Goal: Task Accomplishment & Management: Use online tool/utility

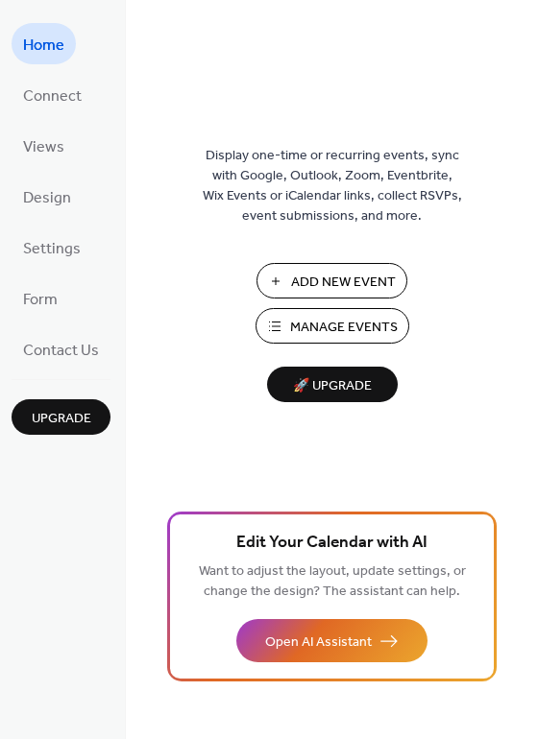
click at [344, 332] on span "Manage Events" at bounding box center [344, 328] width 108 height 20
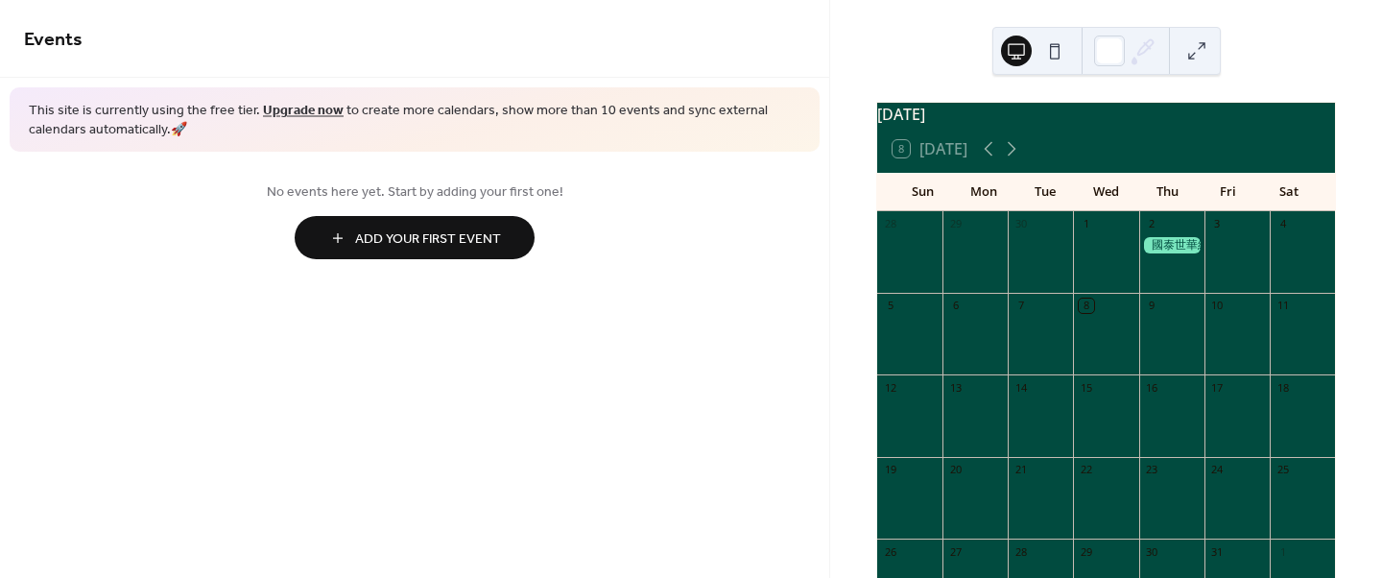
click at [347, 238] on button "Add Your First Event" at bounding box center [415, 237] width 240 height 43
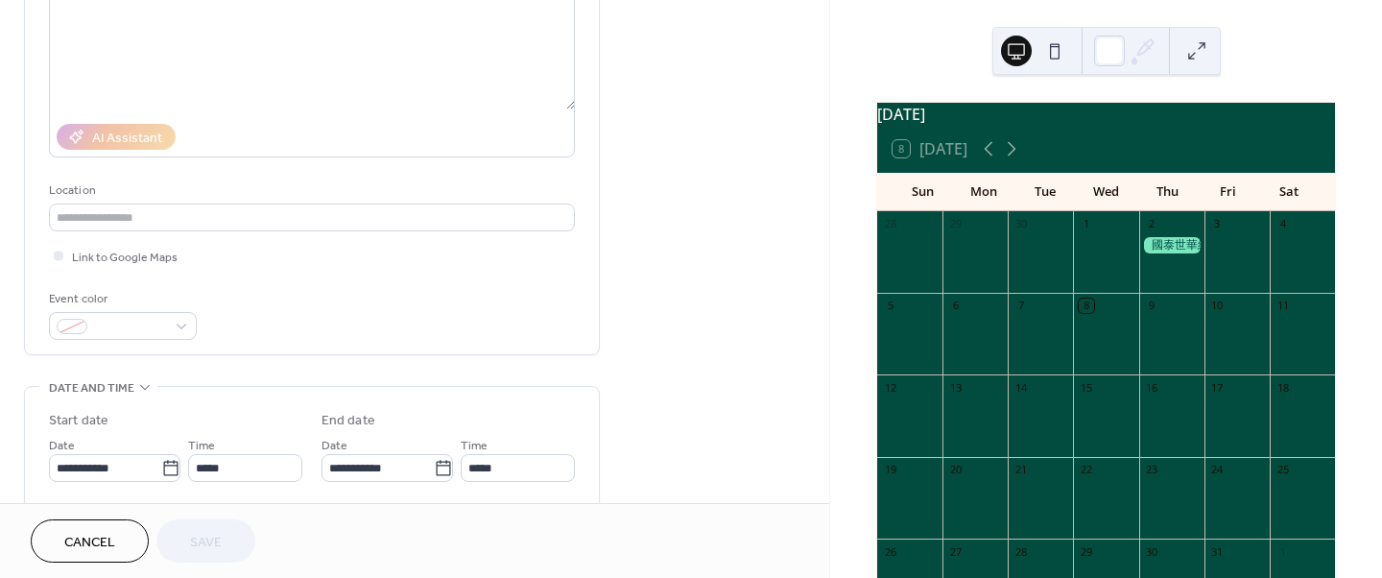
scroll to position [239, 0]
click at [101, 545] on span "Cancel" at bounding box center [89, 543] width 51 height 20
